Goal: Task Accomplishment & Management: Manage account settings

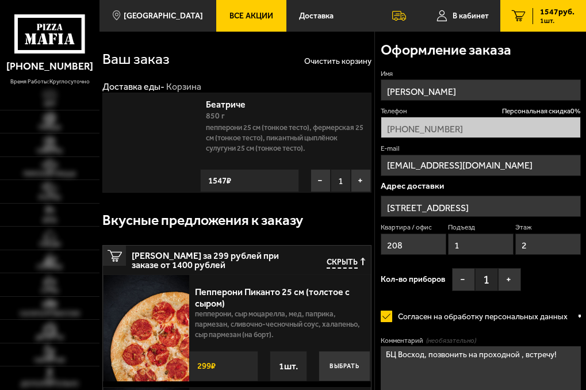
type input "[PHONE_NUMBER]"
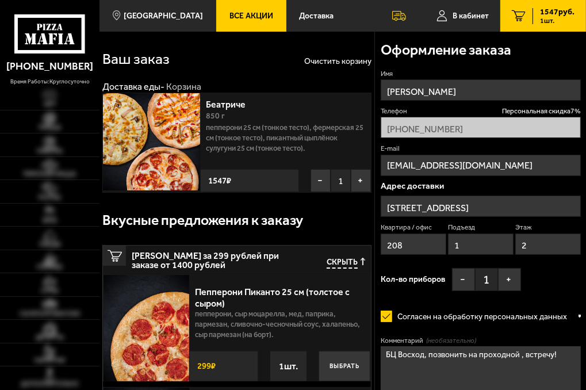
type input "[STREET_ADDRESS]"
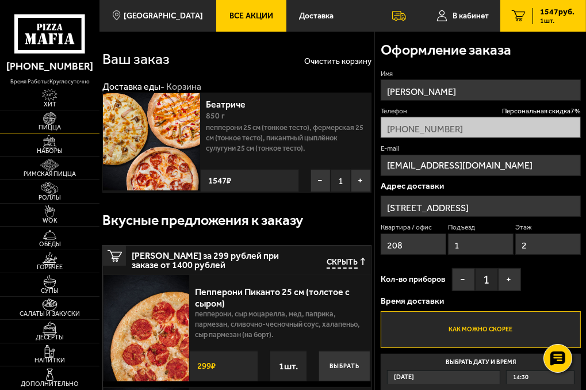
click at [48, 125] on span "Пицца" at bounding box center [49, 128] width 99 height 6
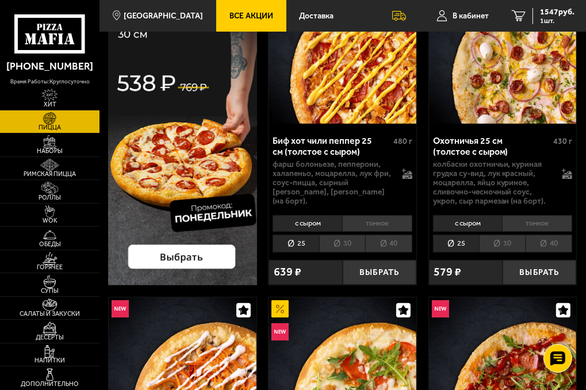
scroll to position [132, 0]
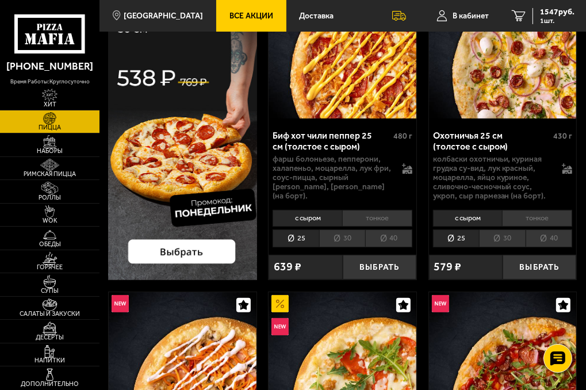
click at [504, 243] on li "30" at bounding box center [502, 238] width 47 height 18
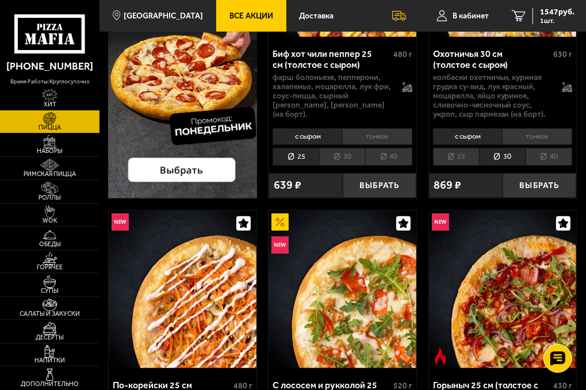
scroll to position [29, 0]
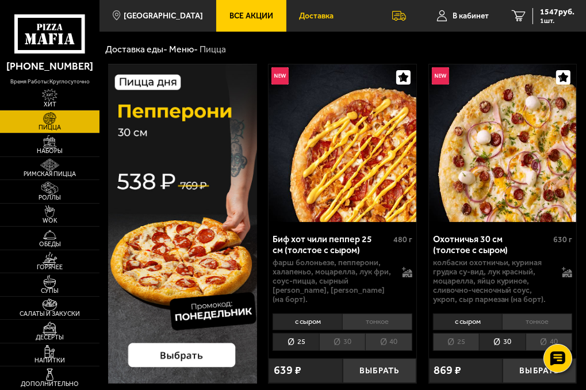
click at [289, 8] on link "Доставка" at bounding box center [316, 16] width 61 height 32
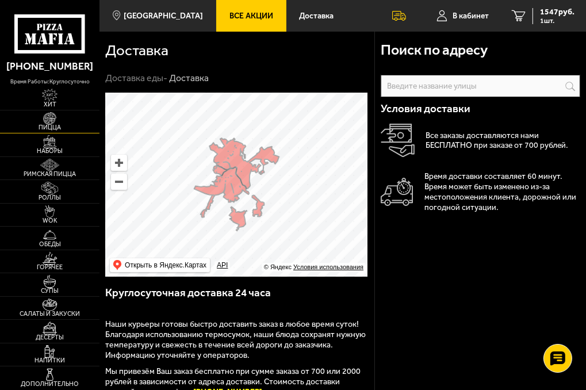
click at [49, 121] on img at bounding box center [50, 118] width 24 height 13
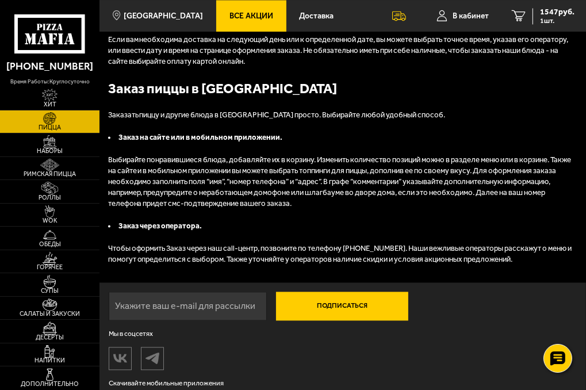
scroll to position [4504, 0]
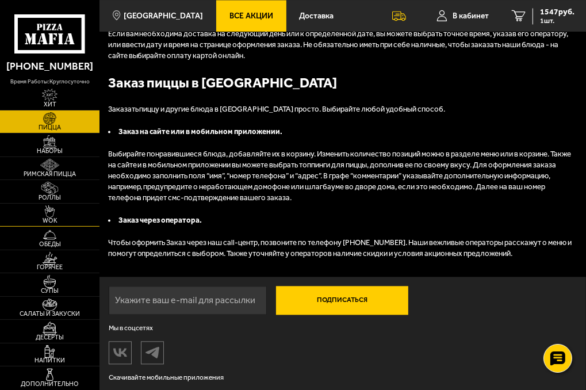
click at [51, 215] on img at bounding box center [50, 211] width 24 height 13
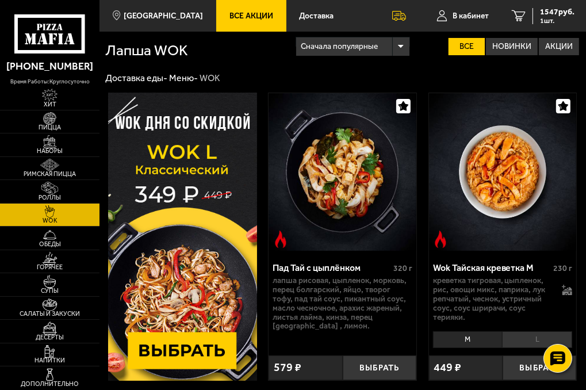
drag, startPoint x: 585, startPoint y: 5, endPoint x: 588, endPoint y: 26, distance: 22.1
click at [62, 197] on span "Роллы" at bounding box center [49, 198] width 99 height 6
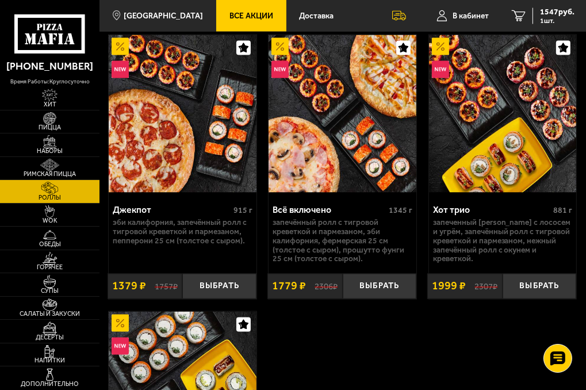
scroll to position [1438, 0]
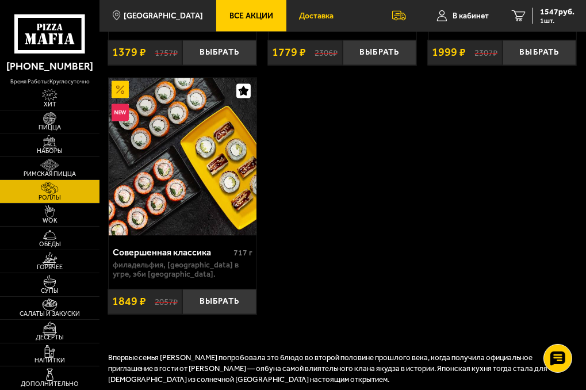
click at [322, 14] on link "Доставка" at bounding box center [316, 16] width 61 height 32
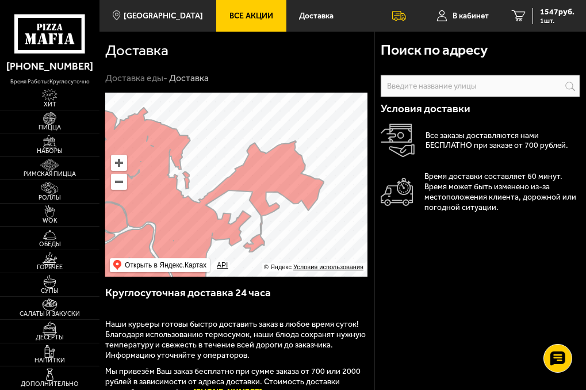
drag, startPoint x: 261, startPoint y: 180, endPoint x: 285, endPoint y: 188, distance: 24.9
click at [285, 188] on ymaps at bounding box center [236, 185] width 262 height 184
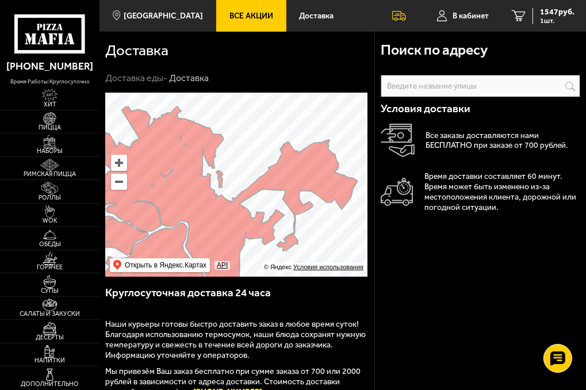
drag, startPoint x: 285, startPoint y: 188, endPoint x: 317, endPoint y: 187, distance: 32.2
click at [317, 187] on ymaps at bounding box center [236, 185] width 262 height 184
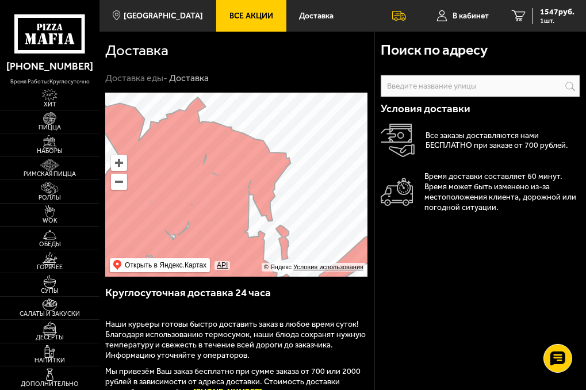
drag, startPoint x: 196, startPoint y: 162, endPoint x: 258, endPoint y: 178, distance: 64.3
click at [258, 178] on ymaps at bounding box center [236, 185] width 262 height 184
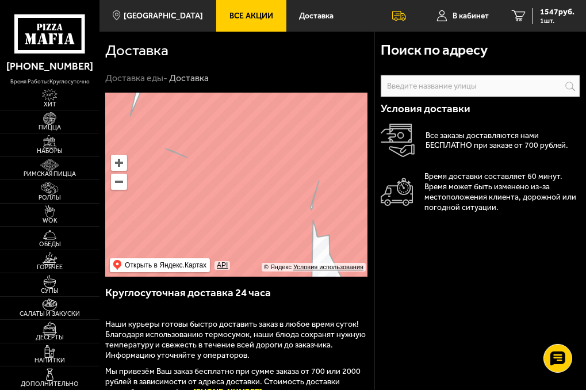
drag, startPoint x: 285, startPoint y: 171, endPoint x: 238, endPoint y: 84, distance: 99.3
click at [238, 84] on section "Доставка Доставка еды - Доставка Поиск по адресу Информация по адресу Условия д…" at bounding box center [342, 345] width 487 height 627
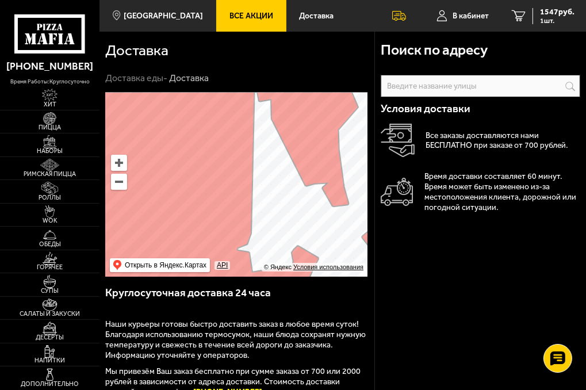
drag, startPoint x: 254, startPoint y: 154, endPoint x: 176, endPoint y: 66, distance: 117.7
click at [176, 66] on section "Доставка Доставка еды - Доставка Поиск по адресу Информация по адресу Условия д…" at bounding box center [342, 345] width 487 height 627
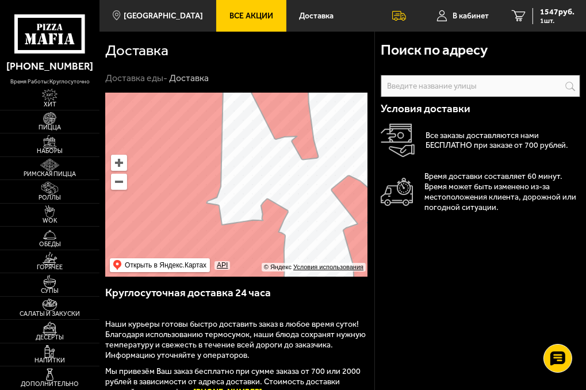
click at [42, 25] on use at bounding box center [40, 27] width 6 height 6
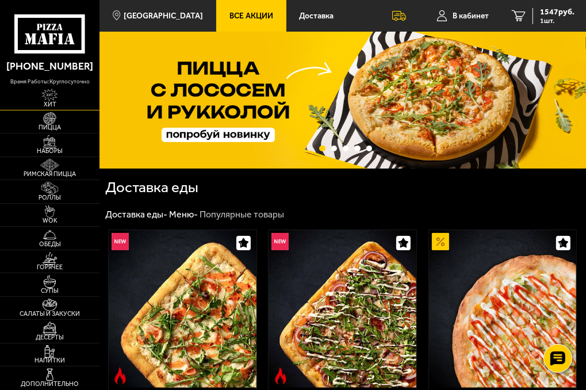
click at [53, 100] on img at bounding box center [50, 95] width 24 height 13
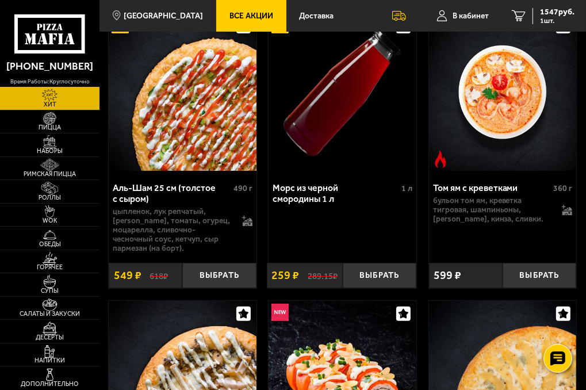
scroll to position [148, 0]
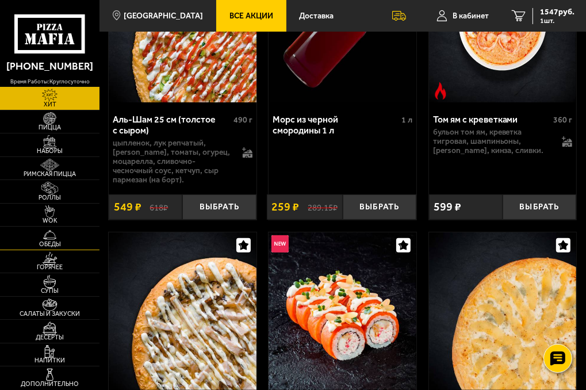
click at [59, 229] on link "Обеды" at bounding box center [49, 238] width 99 height 23
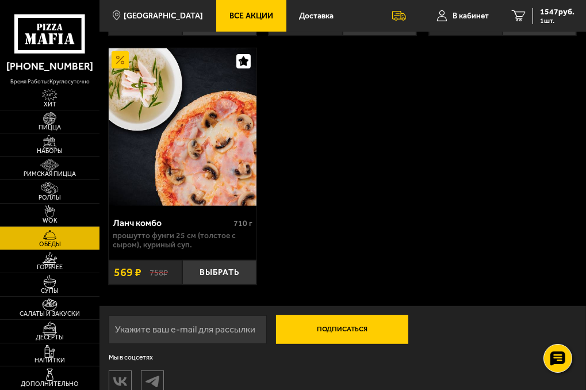
scroll to position [298, 0]
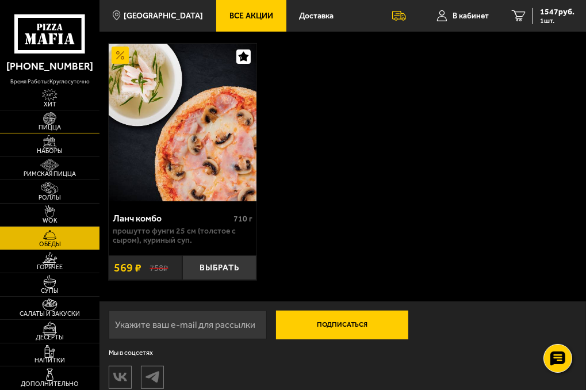
click at [53, 120] on img at bounding box center [50, 118] width 24 height 13
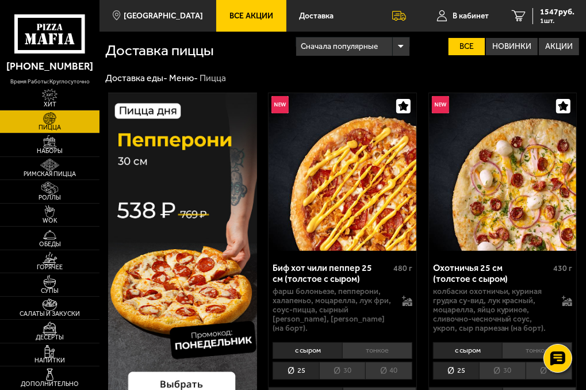
click at [396, 51] on div "Сначала популярные" at bounding box center [352, 46] width 113 height 18
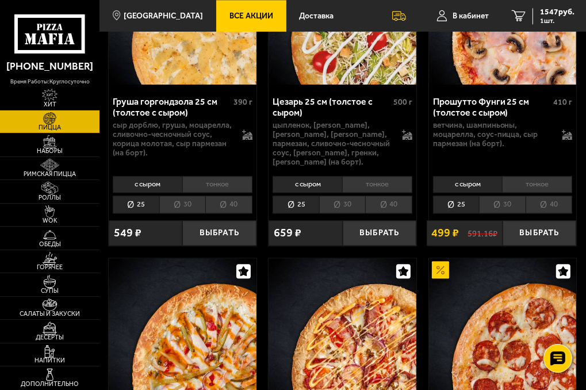
scroll to position [1796, 0]
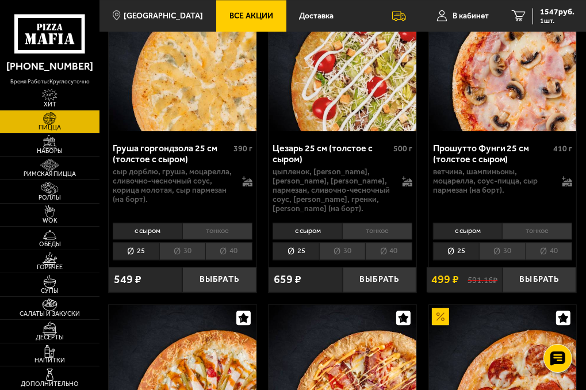
click at [509, 260] on li "30" at bounding box center [502, 251] width 47 height 18
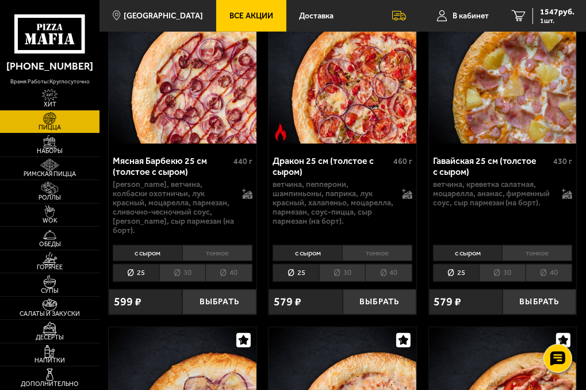
scroll to position [3506, 0]
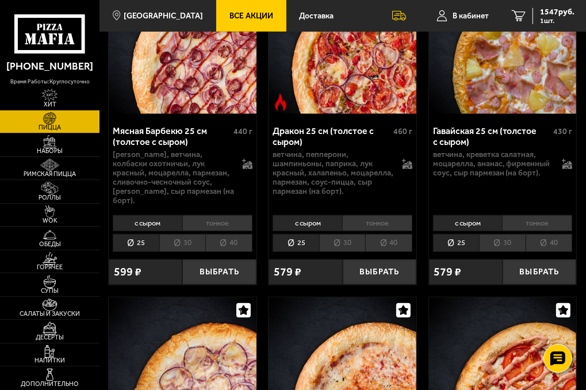
click at [347, 234] on li "30" at bounding box center [342, 243] width 47 height 18
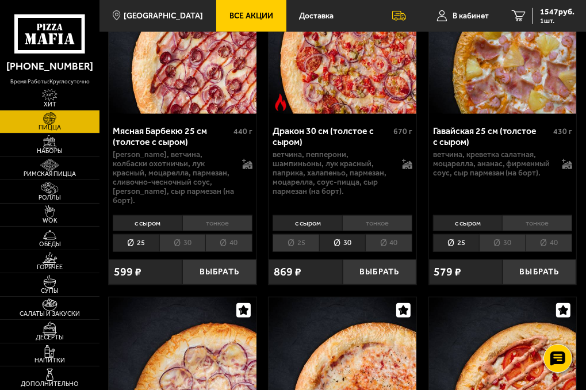
click at [401, 234] on li "40" at bounding box center [388, 243] width 47 height 18
click at [353, 234] on li "30" at bounding box center [342, 243] width 47 height 18
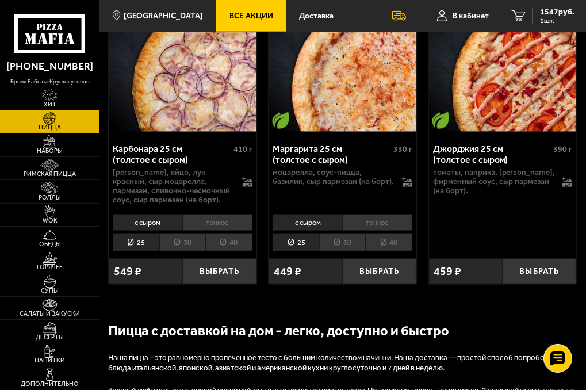
scroll to position [3858, 0]
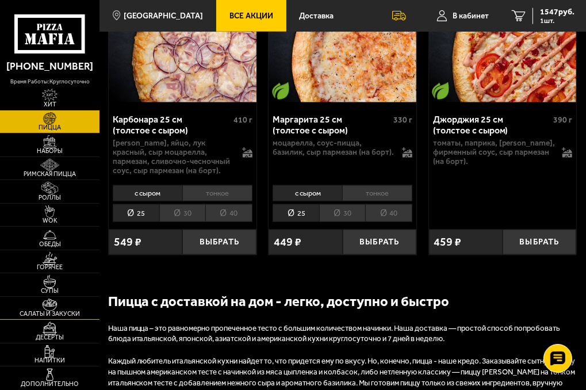
click at [58, 317] on span "Салаты и закуски" at bounding box center [49, 314] width 99 height 6
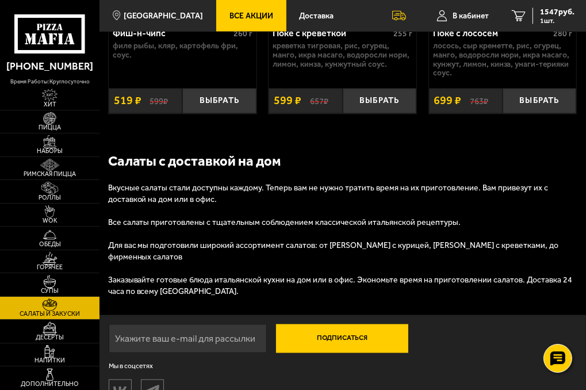
scroll to position [1402, 0]
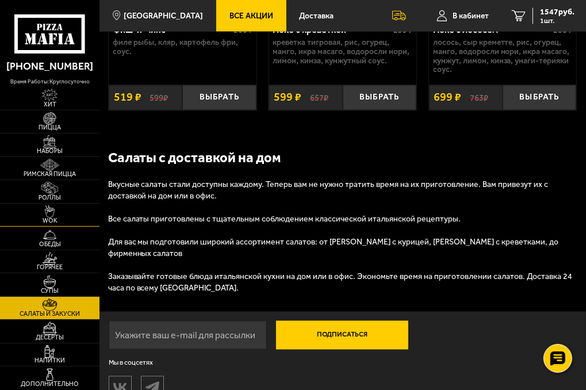
click at [46, 222] on span "WOK" at bounding box center [49, 221] width 99 height 6
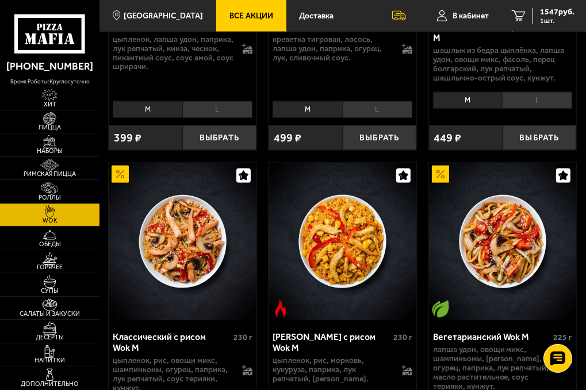
scroll to position [1207, 0]
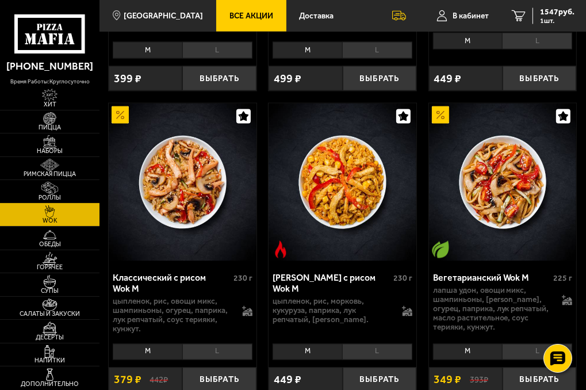
click at [58, 197] on span "Роллы" at bounding box center [49, 198] width 99 height 6
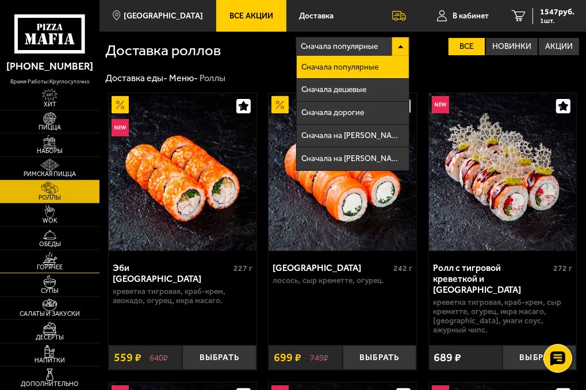
click at [67, 266] on span "Горячее" at bounding box center [49, 268] width 99 height 6
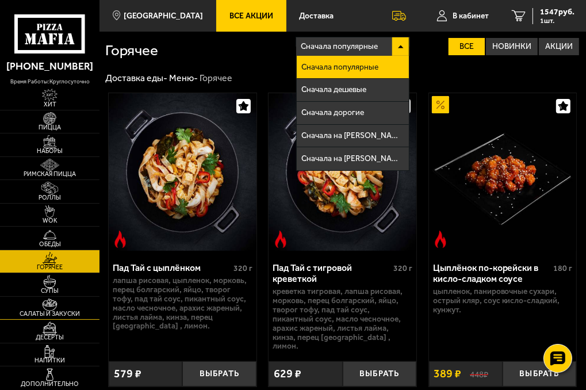
click at [60, 317] on span "Салаты и закуски" at bounding box center [49, 314] width 99 height 6
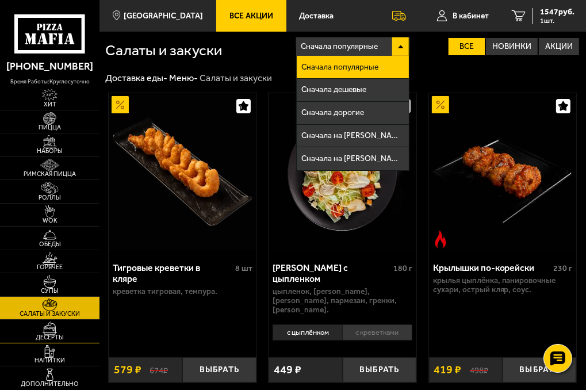
click at [56, 342] on link "Десерты" at bounding box center [49, 331] width 99 height 23
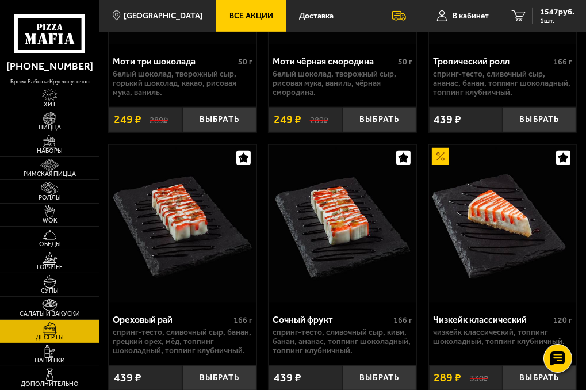
scroll to position [21, 0]
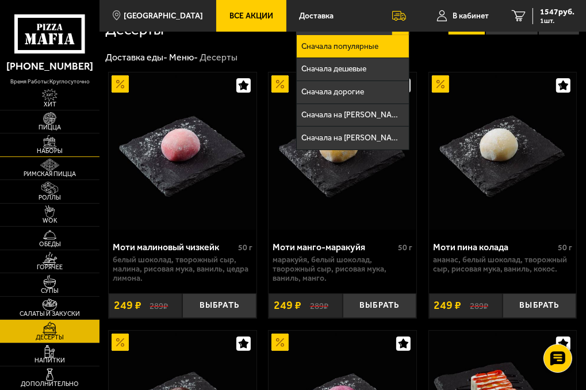
click at [44, 137] on img at bounding box center [50, 141] width 24 height 13
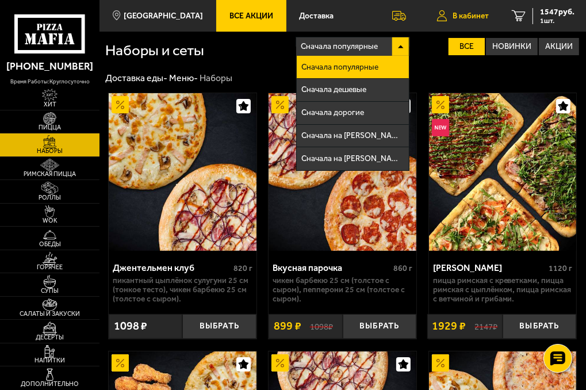
click at [458, 21] on link "В кабинет" at bounding box center [462, 16] width 75 height 32
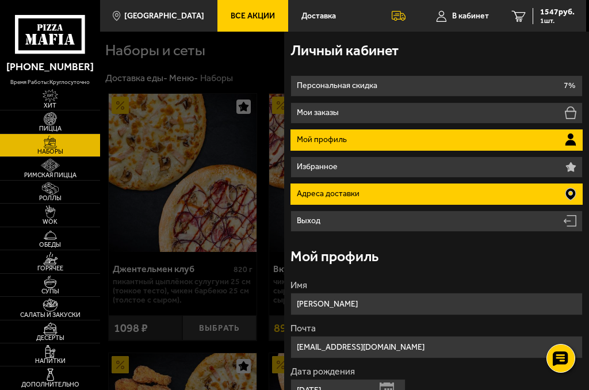
click at [424, 189] on li "Адреса доставки" at bounding box center [436, 193] width 293 height 21
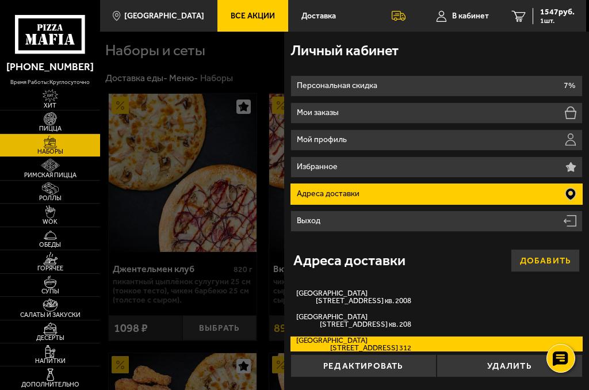
click at [531, 261] on button "Добавить" at bounding box center [545, 260] width 69 height 23
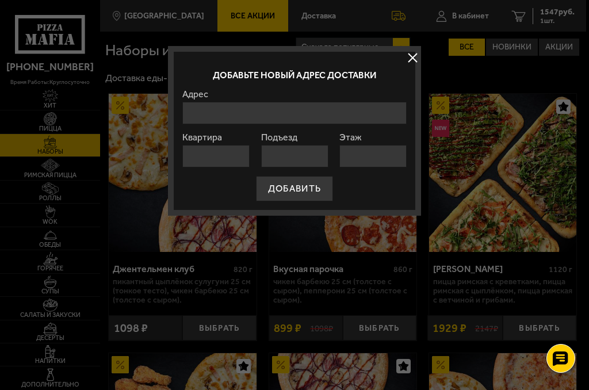
click at [251, 101] on div "Адрес" at bounding box center [294, 107] width 224 height 35
click at [242, 119] on input "Адрес" at bounding box center [294, 113] width 224 height 22
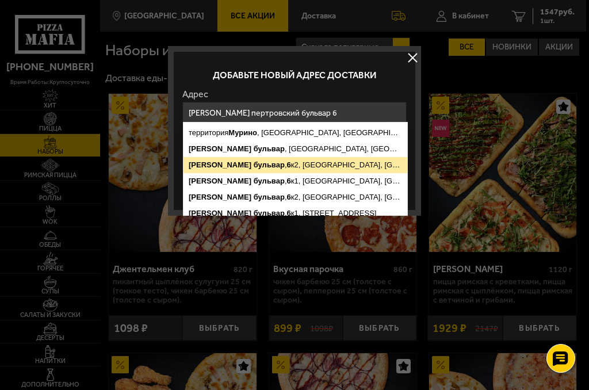
click at [287, 162] on ymaps "[PERSON_NAME][STREET_ADDRESS]" at bounding box center [295, 165] width 224 height 16
type input "[STREET_ADDRESS][PERSON_NAME]"
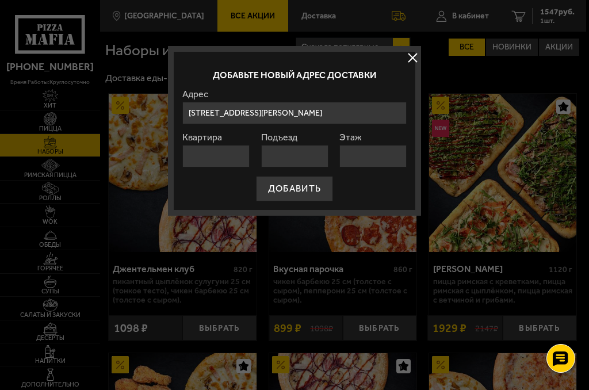
click at [221, 157] on input "Квартира" at bounding box center [215, 156] width 67 height 22
type input "104"
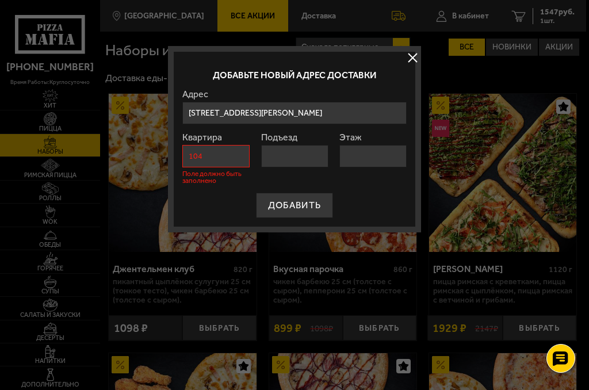
click at [294, 158] on input "Подъезд" at bounding box center [294, 156] width 67 height 22
type input "2"
click at [374, 162] on input "Этаж" at bounding box center [372, 156] width 67 height 22
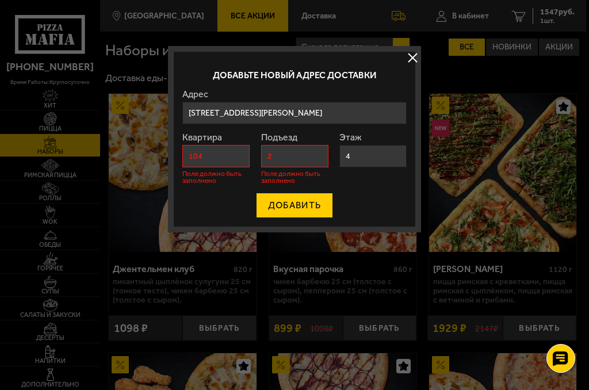
type input "4"
click at [296, 205] on button "ДОБАВИТЬ" at bounding box center [294, 205] width 77 height 25
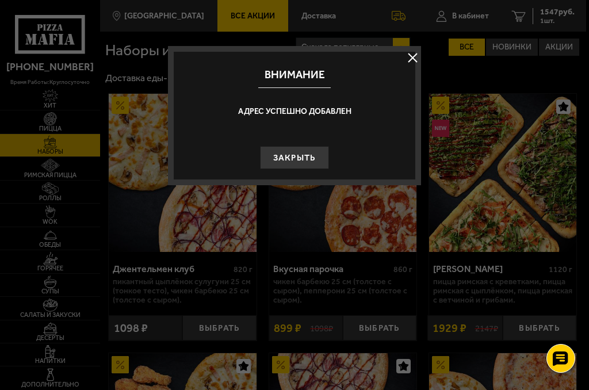
drag, startPoint x: 295, startPoint y: 158, endPoint x: 417, endPoint y: 101, distance: 134.8
click at [296, 158] on button "Закрыть" at bounding box center [294, 157] width 69 height 23
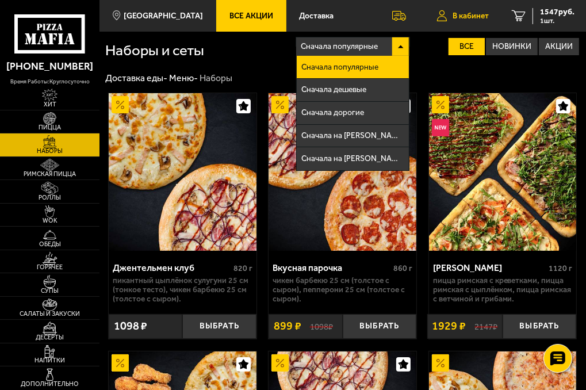
click at [474, 16] on span "В кабинет" at bounding box center [471, 16] width 36 height 8
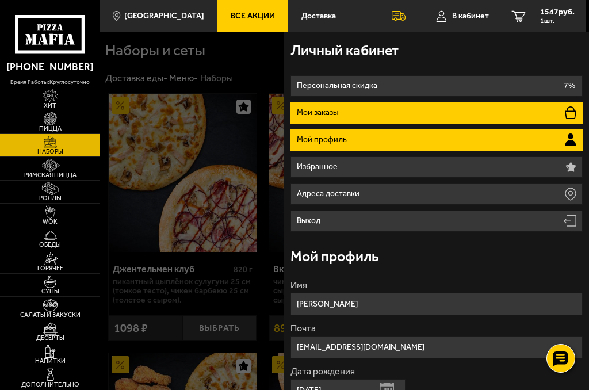
click at [561, 112] on li "Мои заказы" at bounding box center [436, 112] width 293 height 21
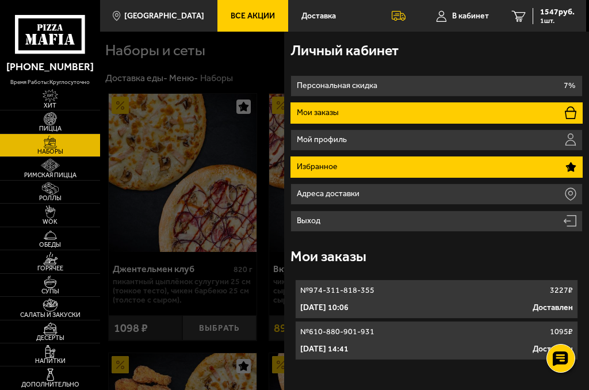
click at [567, 160] on li "Избранное" at bounding box center [436, 166] width 293 height 21
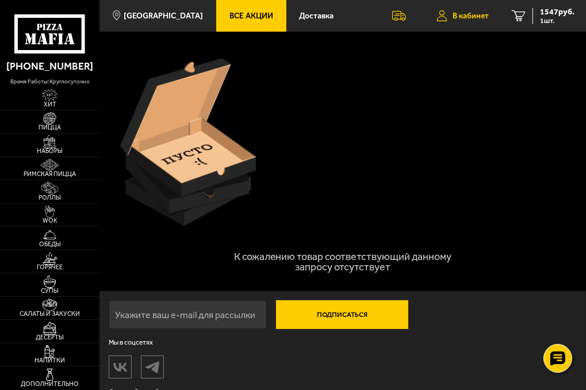
click at [474, 18] on span "В кабинет" at bounding box center [471, 16] width 36 height 8
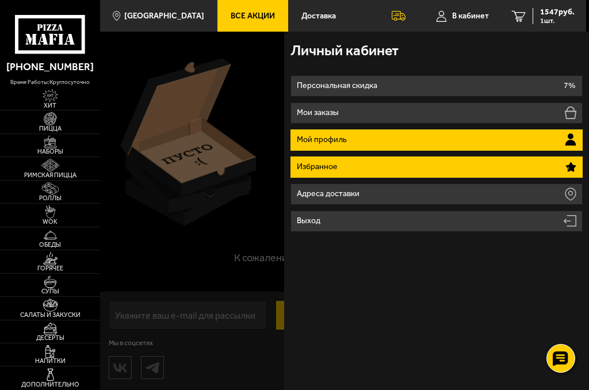
click at [351, 139] on li "Мой профиль" at bounding box center [436, 139] width 293 height 21
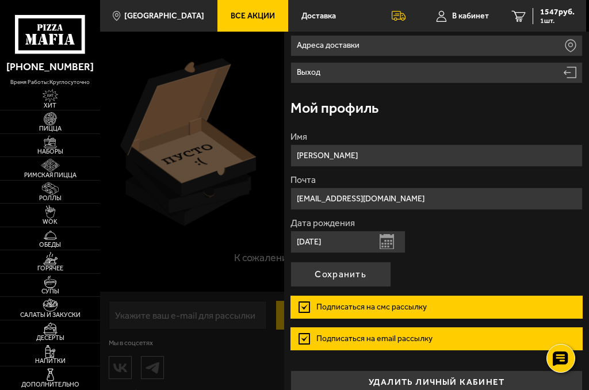
scroll to position [160, 0]
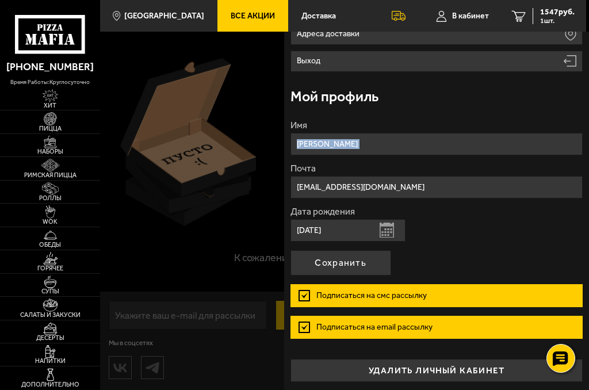
drag, startPoint x: 588, startPoint y: 176, endPoint x: 588, endPoint y: 112, distance: 64.4
click at [585, 112] on div "Личный кабинет Персональная скидка 7% Мои заказы Мой профиль Избранное Адреса д…" at bounding box center [436, 211] width 305 height 358
click at [393, 150] on input "[PERSON_NAME]" at bounding box center [436, 144] width 293 height 22
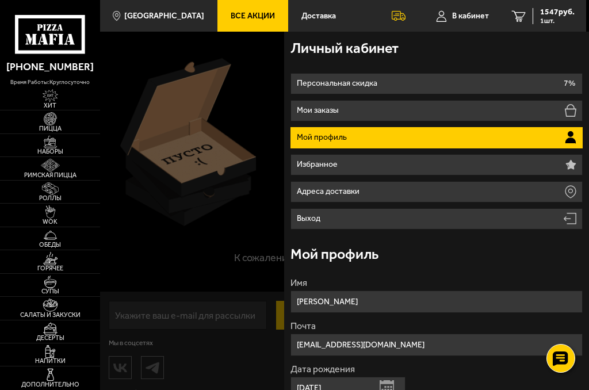
scroll to position [0, 0]
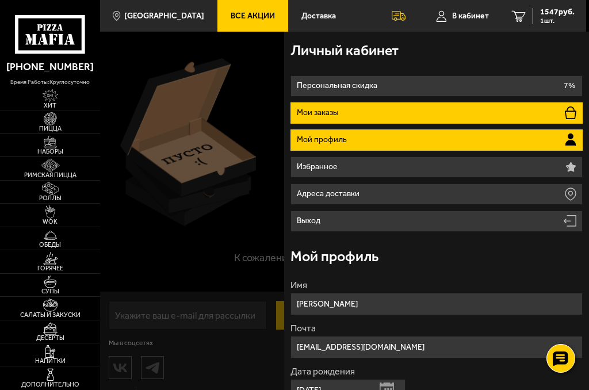
type input "[PERSON_NAME]"
click at [407, 108] on li "Мои заказы" at bounding box center [436, 112] width 293 height 21
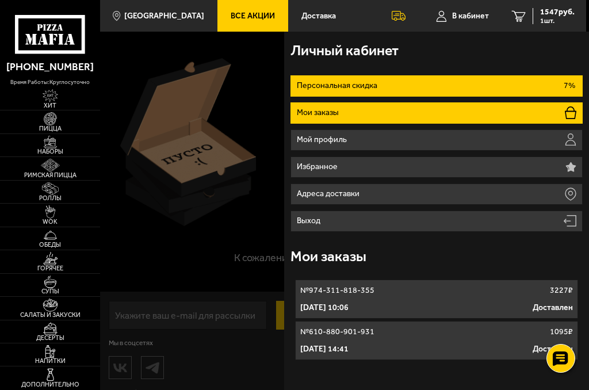
click at [342, 89] on p "Персональная скидка" at bounding box center [338, 86] width 83 height 8
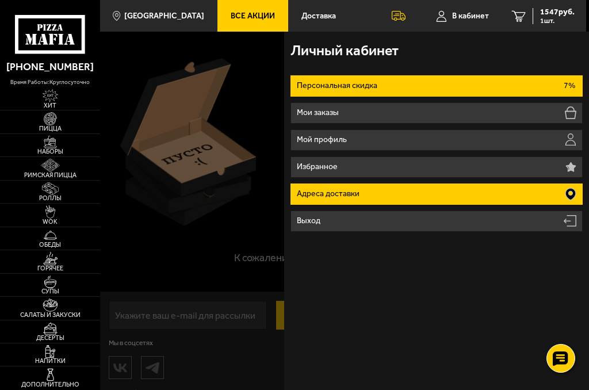
click at [326, 187] on li "Адреса доставки" at bounding box center [436, 193] width 293 height 21
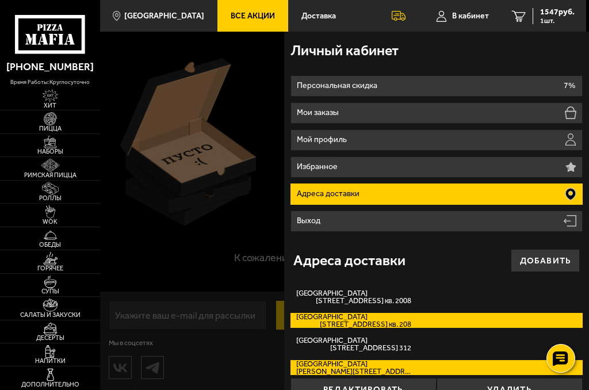
scroll to position [22, 0]
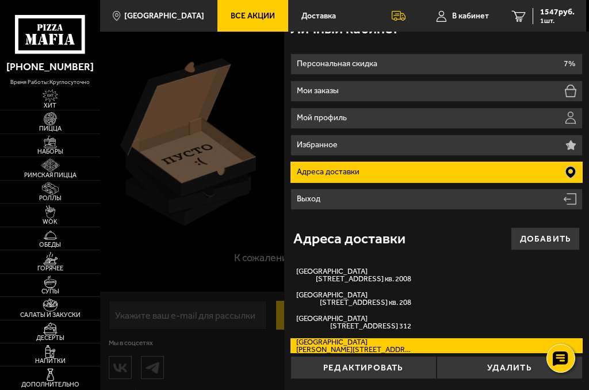
click at [365, 346] on span "[PERSON_NAME][STREET_ADDRESS] 104" at bounding box center [353, 349] width 115 height 7
click at [0, 0] on input "[STREET_ADDRESS][PERSON_NAME] 104" at bounding box center [0, 0] width 0 height 0
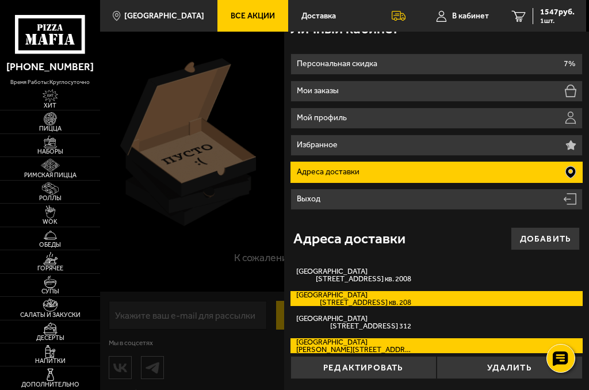
click at [319, 299] on span "[STREET_ADDRESS] кв. 208" at bounding box center [353, 301] width 115 height 7
click at [0, 0] on input "[STREET_ADDRESS] 208" at bounding box center [0, 0] width 0 height 0
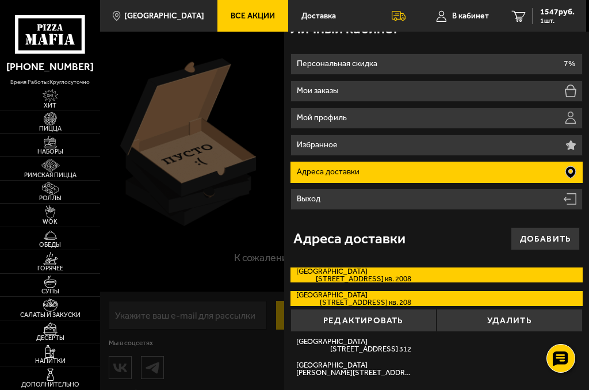
click at [327, 271] on label "[STREET_ADDRESS] 2008" at bounding box center [436, 274] width 293 height 15
click at [0, 0] on input "[STREET_ADDRESS] 2008" at bounding box center [0, 0] width 0 height 0
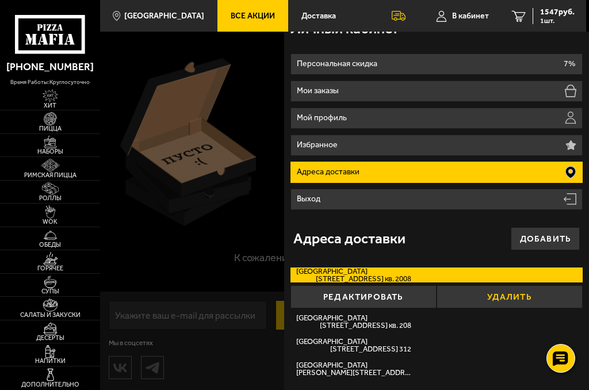
click at [492, 303] on button "Удалить" at bounding box center [510, 296] width 146 height 23
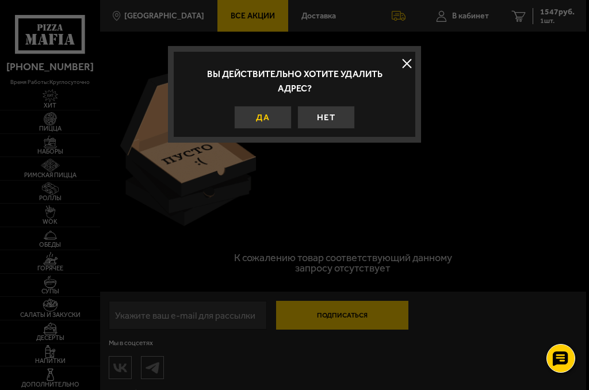
click at [269, 125] on button "Да" at bounding box center [263, 117] width 58 height 23
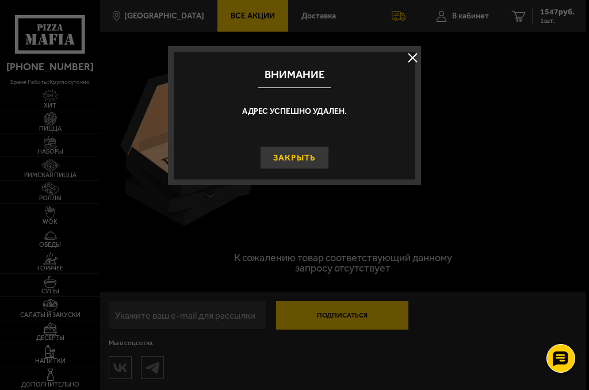
click at [301, 164] on button "Закрыть" at bounding box center [294, 157] width 69 height 23
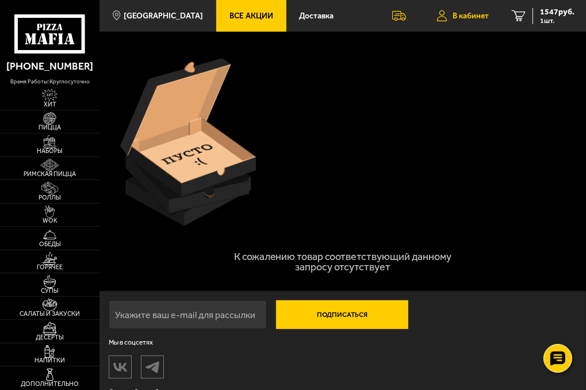
click at [467, 18] on span "В кабинет" at bounding box center [471, 16] width 36 height 8
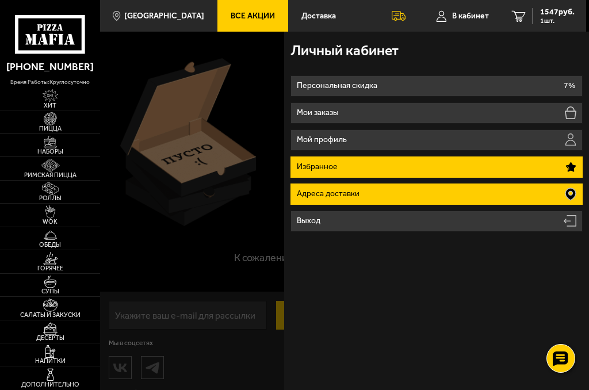
click at [349, 197] on p "Адреса доставки" at bounding box center [330, 194] width 66 height 8
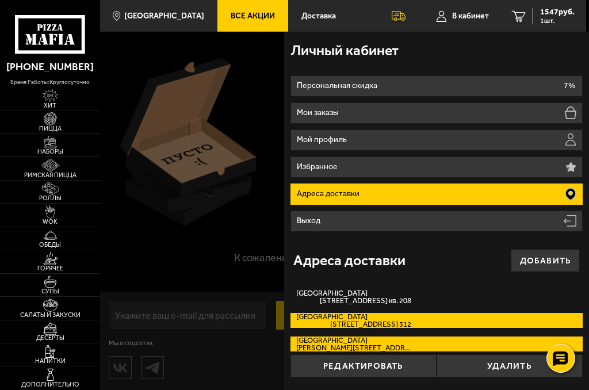
click at [351, 316] on label "[GEOGRAPHIC_DATA][STREET_ADDRESS]. 312" at bounding box center [436, 320] width 293 height 15
click at [0, 0] on input "[GEOGRAPHIC_DATA][STREET_ADDRESS]. 312" at bounding box center [0, 0] width 0 height 0
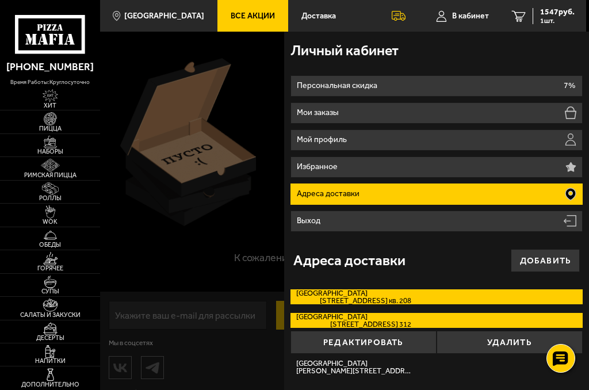
click at [350, 295] on label "[STREET_ADDRESS] 208" at bounding box center [436, 296] width 293 height 15
click at [0, 0] on input "[STREET_ADDRESS] 208" at bounding box center [0, 0] width 0 height 0
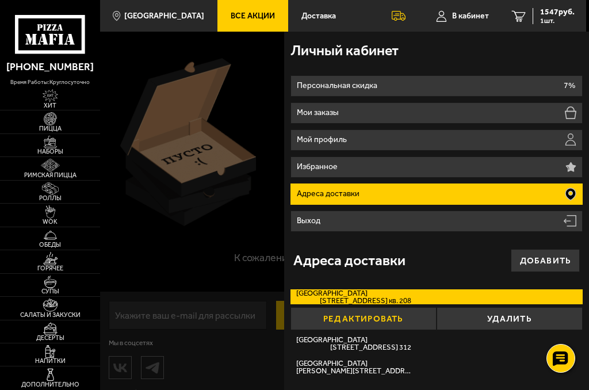
click at [354, 324] on button "Редактировать" at bounding box center [363, 318] width 146 height 23
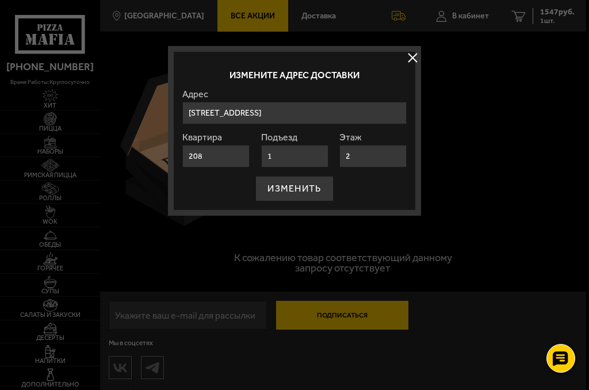
click at [407, 55] on button at bounding box center [412, 57] width 17 height 17
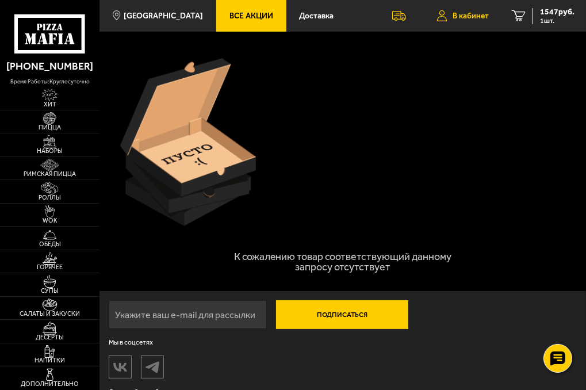
click at [441, 17] on icon at bounding box center [442, 16] width 10 height 12
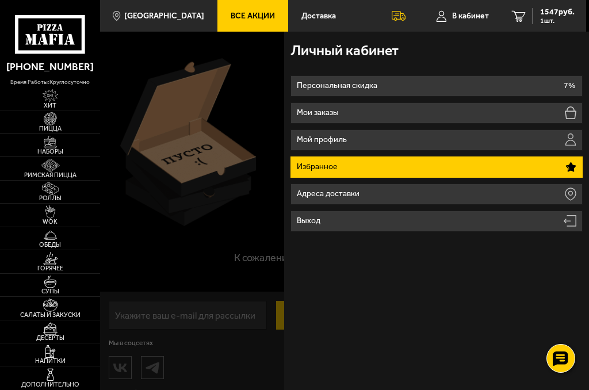
click at [360, 173] on li "Избранное" at bounding box center [436, 166] width 293 height 21
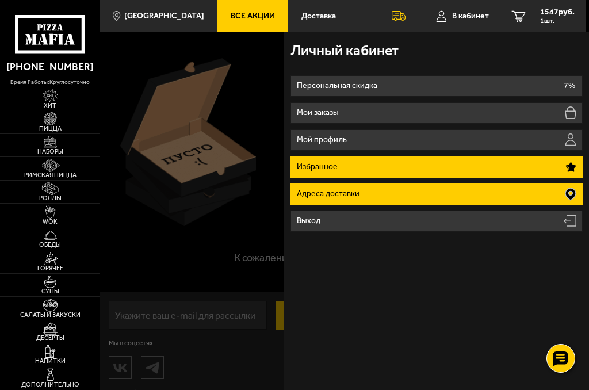
click at [416, 194] on li "Адреса доставки" at bounding box center [436, 193] width 293 height 21
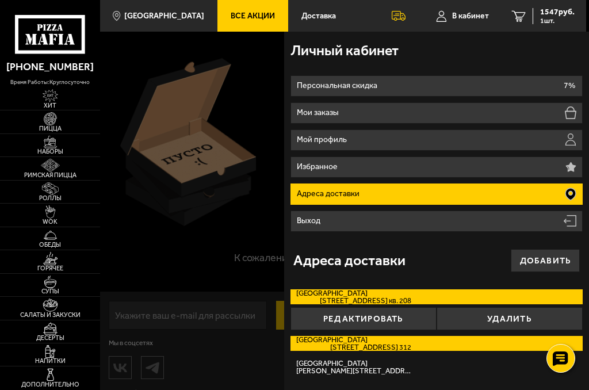
click at [419, 342] on label "[GEOGRAPHIC_DATA][STREET_ADDRESS]. 312" at bounding box center [436, 343] width 293 height 15
click at [0, 0] on input "[GEOGRAPHIC_DATA][STREET_ADDRESS]. 312" at bounding box center [0, 0] width 0 height 0
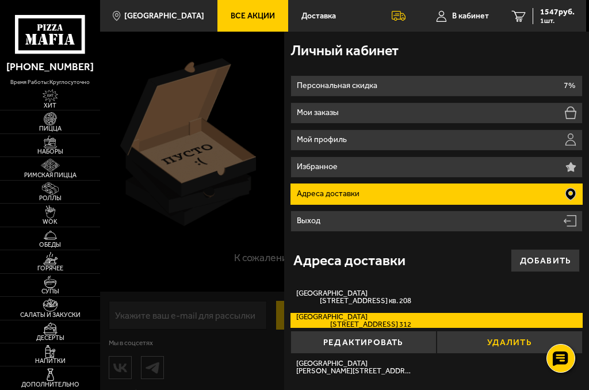
click at [507, 343] on button "Удалить" at bounding box center [510, 342] width 146 height 23
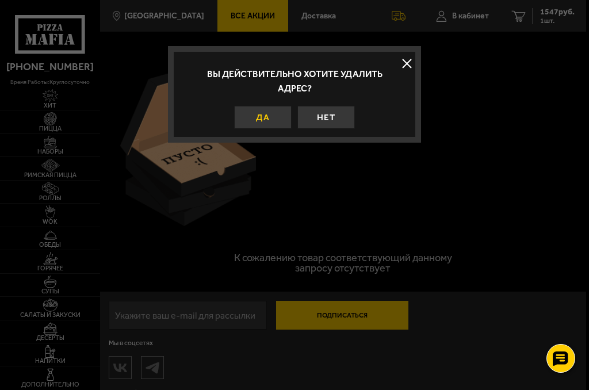
click at [283, 123] on button "Да" at bounding box center [263, 117] width 58 height 23
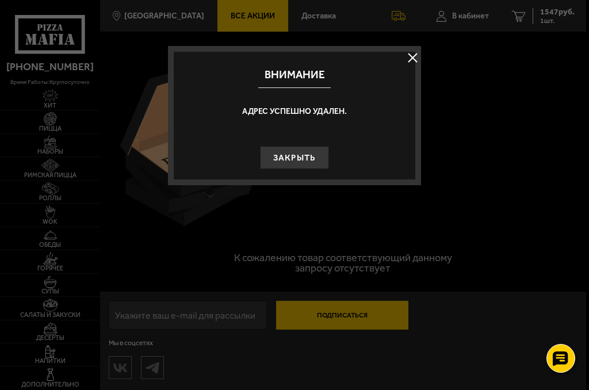
drag, startPoint x: 285, startPoint y: 157, endPoint x: 346, endPoint y: 103, distance: 81.5
click at [287, 157] on button "Закрыть" at bounding box center [294, 157] width 69 height 23
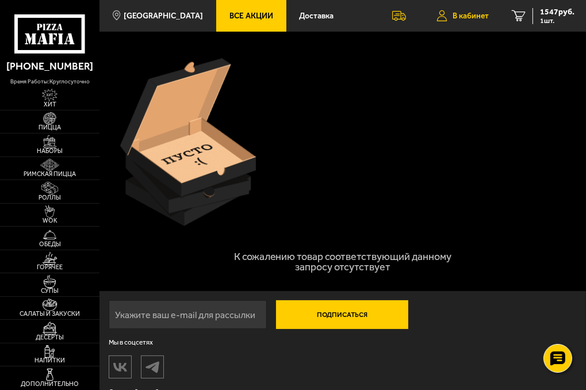
click at [464, 15] on span "В кабинет" at bounding box center [471, 16] width 36 height 8
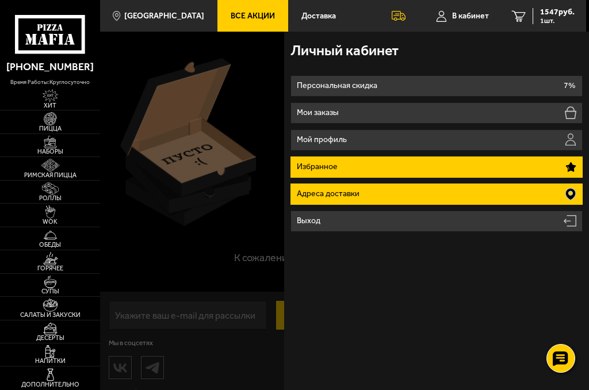
click at [384, 196] on li "Адреса доставки" at bounding box center [436, 193] width 293 height 21
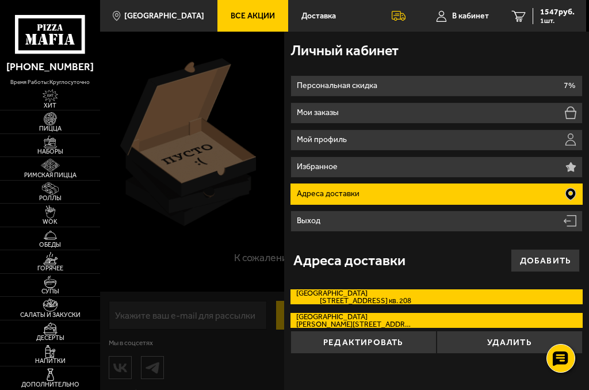
click at [360, 298] on span "[STREET_ADDRESS] кв. 208" at bounding box center [353, 300] width 115 height 7
click at [0, 0] on input "[STREET_ADDRESS] 208" at bounding box center [0, 0] width 0 height 0
